Goal: Navigation & Orientation: Understand site structure

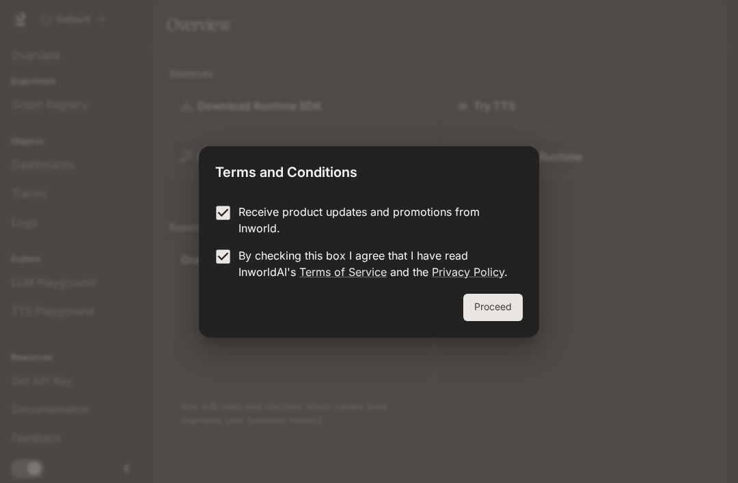
click at [518, 305] on button "Proceed" at bounding box center [492, 307] width 59 height 27
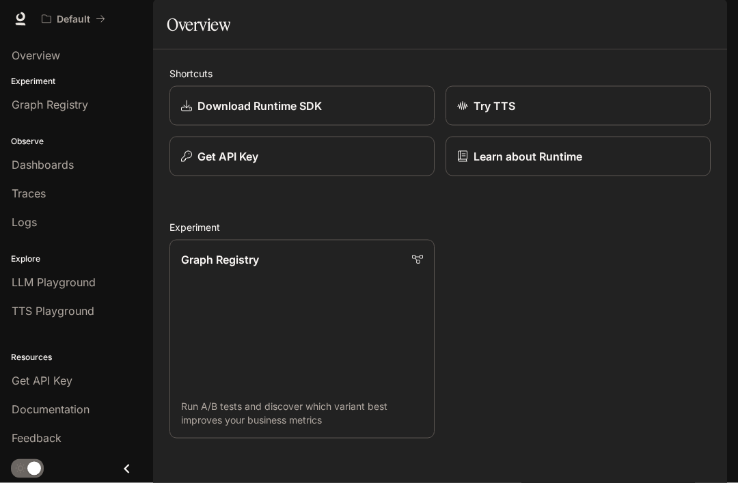
scroll to position [8, 0]
click at [197, 334] on link "Graph Registry Run A/B tests and discover which variant best improves your busi…" at bounding box center [302, 339] width 265 height 199
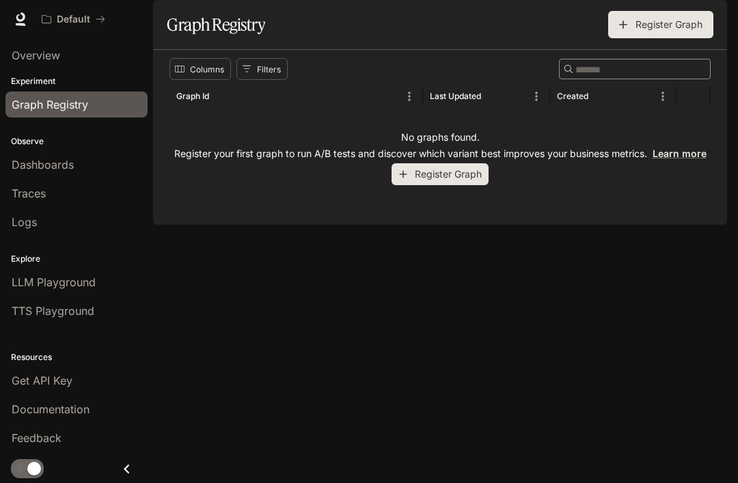
scroll to position [36, 0]
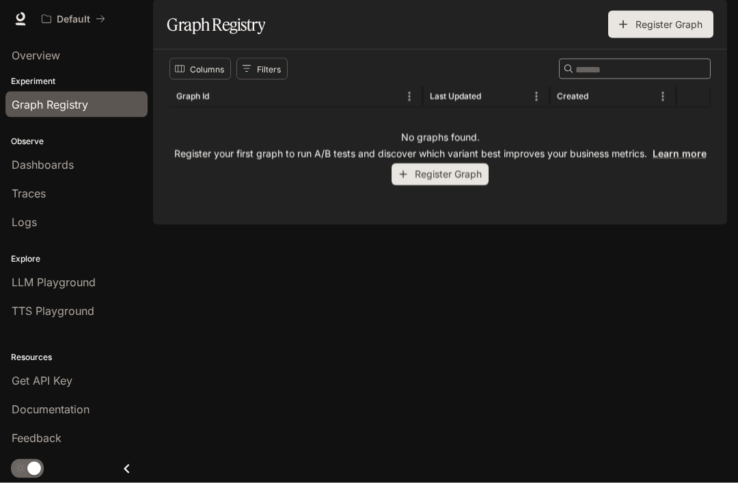
click at [185, 80] on button "Columns" at bounding box center [201, 69] width 62 height 22
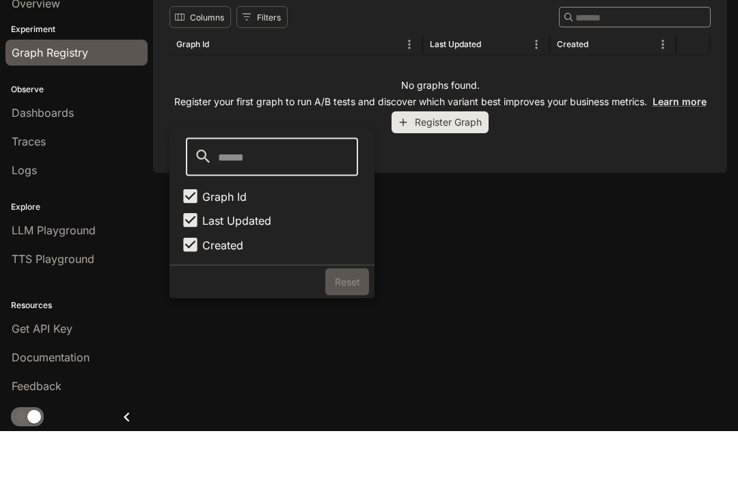
click at [23, 75] on p "Experiment" at bounding box center [76, 81] width 153 height 12
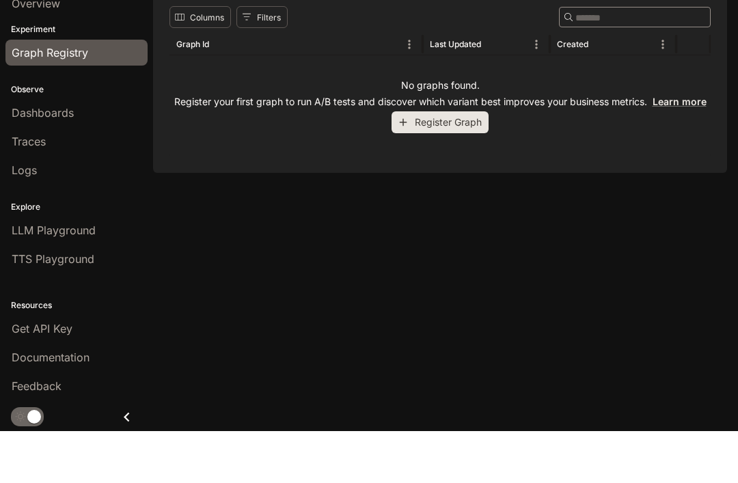
scroll to position [46, 0]
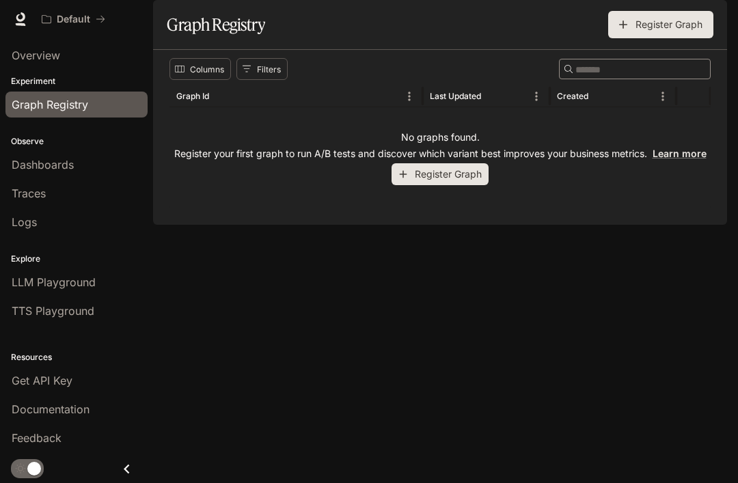
click at [21, 159] on span "Dashboards" at bounding box center [43, 165] width 62 height 16
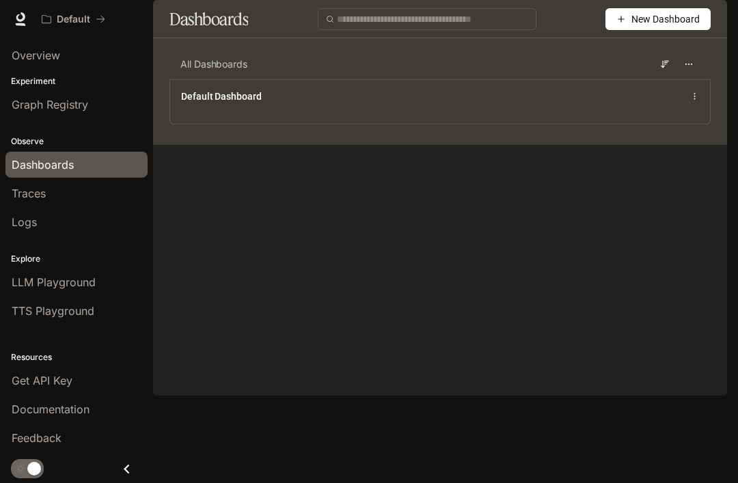
click at [27, 51] on span "Overview" at bounding box center [36, 55] width 49 height 16
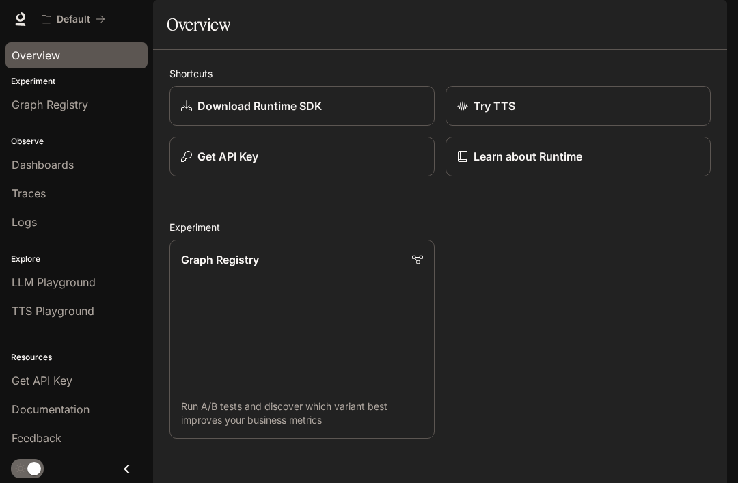
click at [2, 74] on div "Experiment Graph Registry" at bounding box center [76, 96] width 153 height 49
click at [2, 237] on div "Observe Dashboards Traces Logs" at bounding box center [76, 181] width 153 height 118
